Goal: Task Accomplishment & Management: Manage account settings

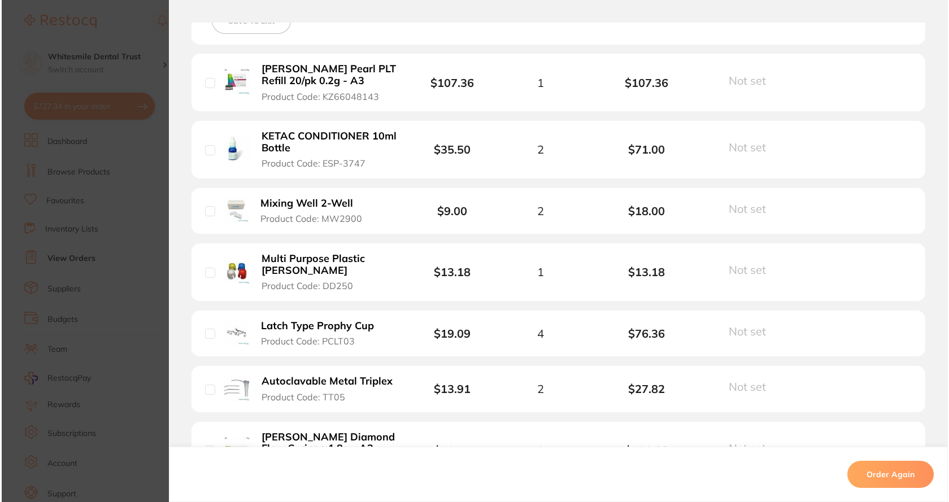
scroll to position [226, 0]
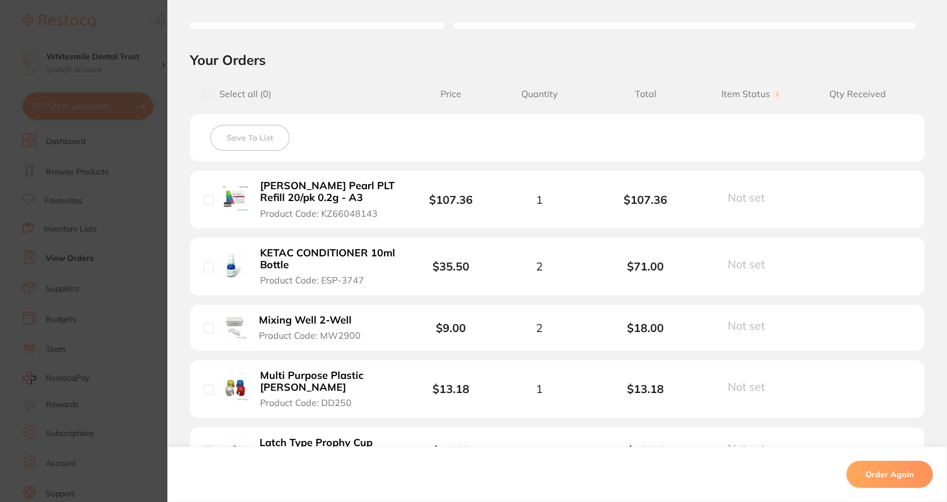
click at [137, 158] on section "Order ID: Restocq- 91582 Order Information Cancelled Order Date [DATE] 15:09 Su…" at bounding box center [473, 251] width 947 height 502
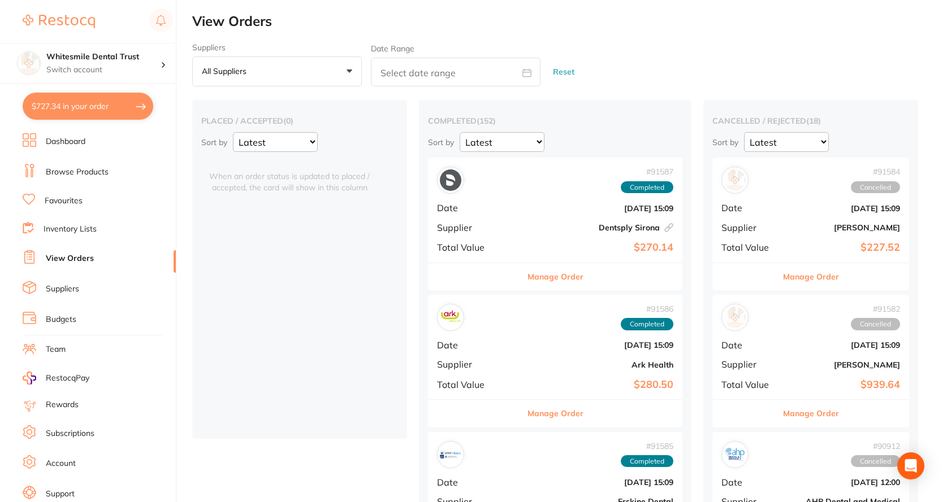
click at [86, 104] on button "$727.34 in your order" at bounding box center [88, 106] width 131 height 27
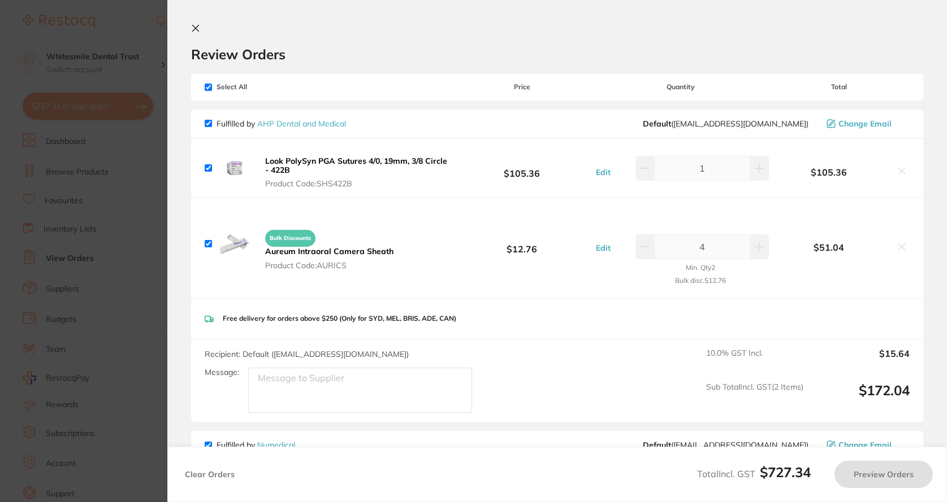
checkbox input "true"
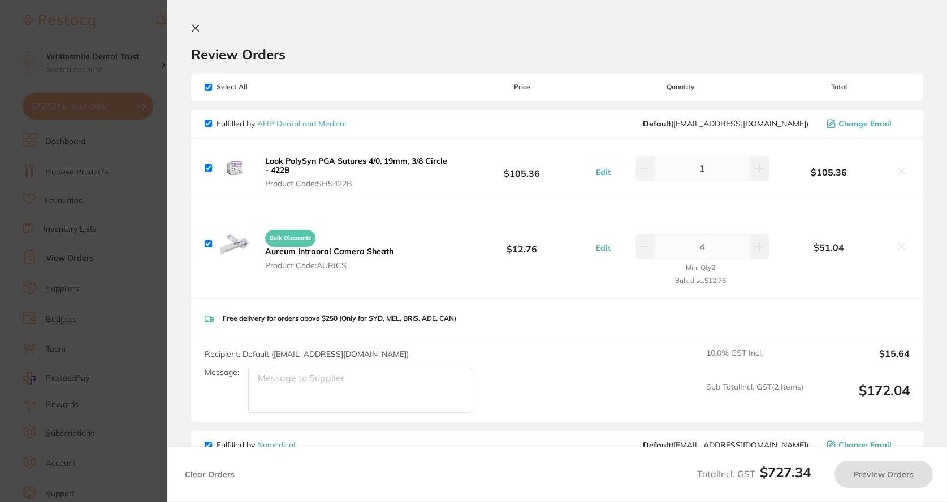
checkbox input "true"
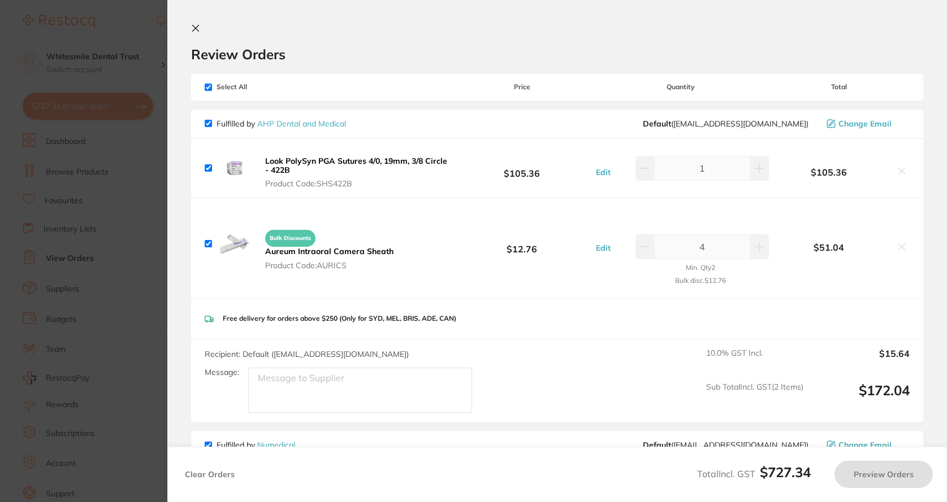
checkbox input "true"
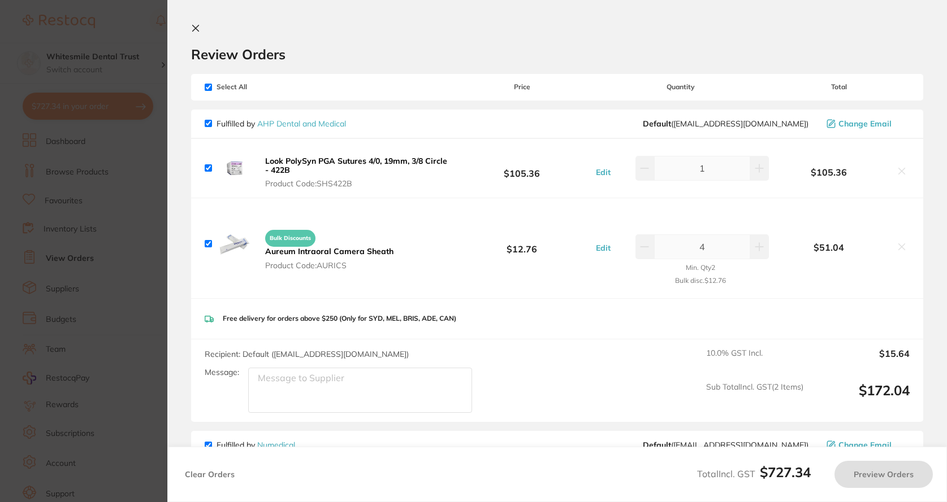
checkbox input "true"
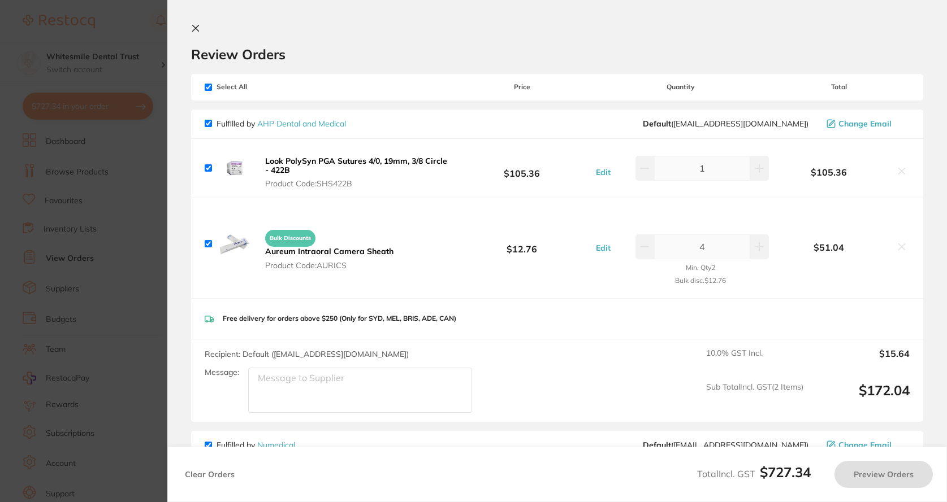
checkbox input "true"
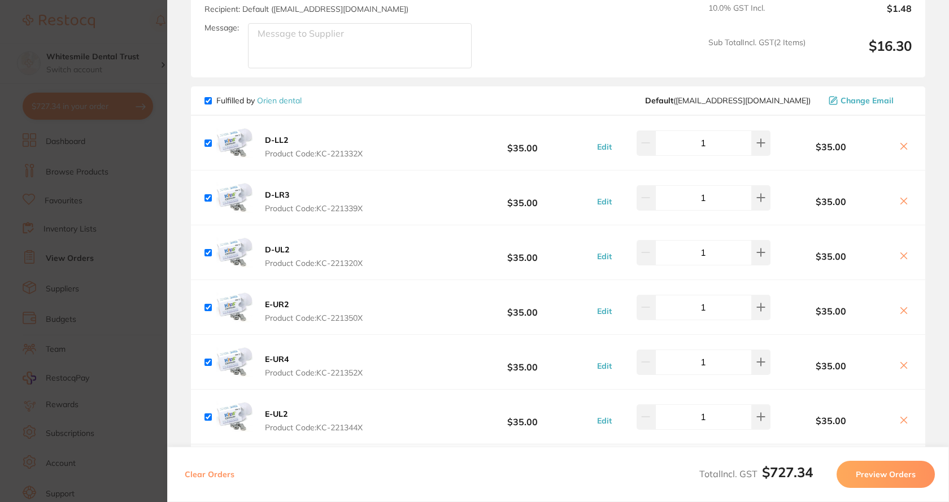
scroll to position [678, 0]
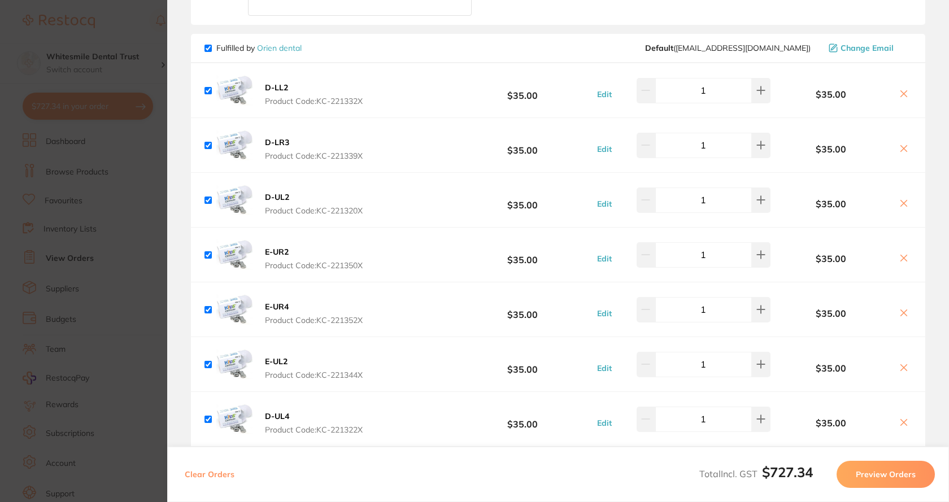
click at [277, 89] on b "D-LL2" at bounding box center [276, 88] width 23 height 10
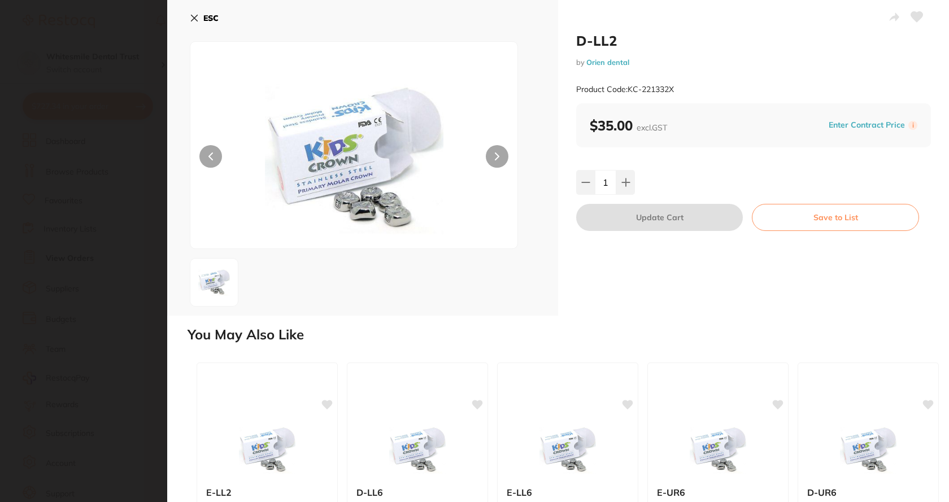
scroll to position [0, 0]
click at [196, 14] on button "ESC" at bounding box center [204, 18] width 29 height 19
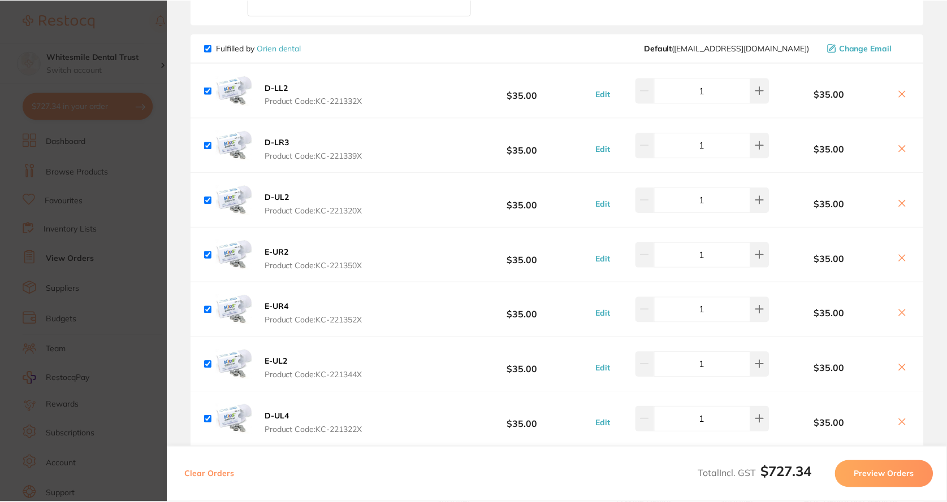
scroll to position [2024, 0]
